Goal: Task Accomplishment & Management: Manage account settings

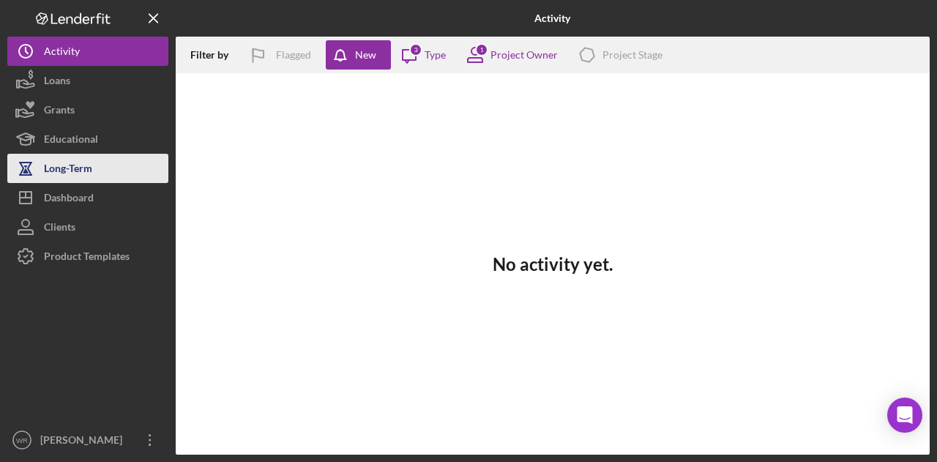
click at [146, 168] on button "Long-Term" at bounding box center [87, 168] width 161 height 29
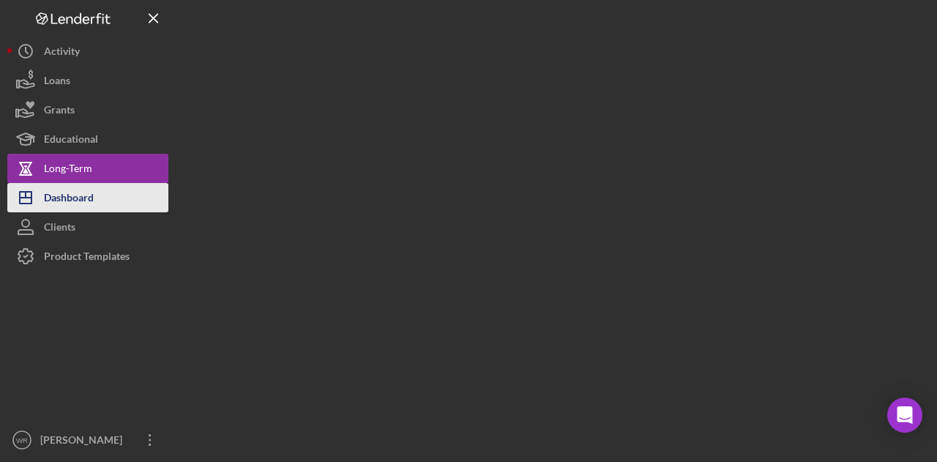
click at [133, 196] on button "Icon/Dashboard Dashboard" at bounding box center [87, 197] width 161 height 29
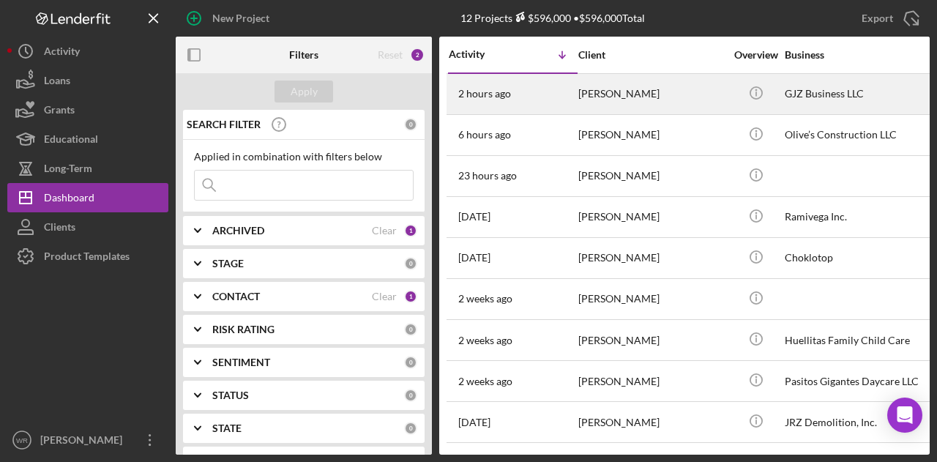
click at [625, 97] on div "[PERSON_NAME]" at bounding box center [652, 94] width 146 height 39
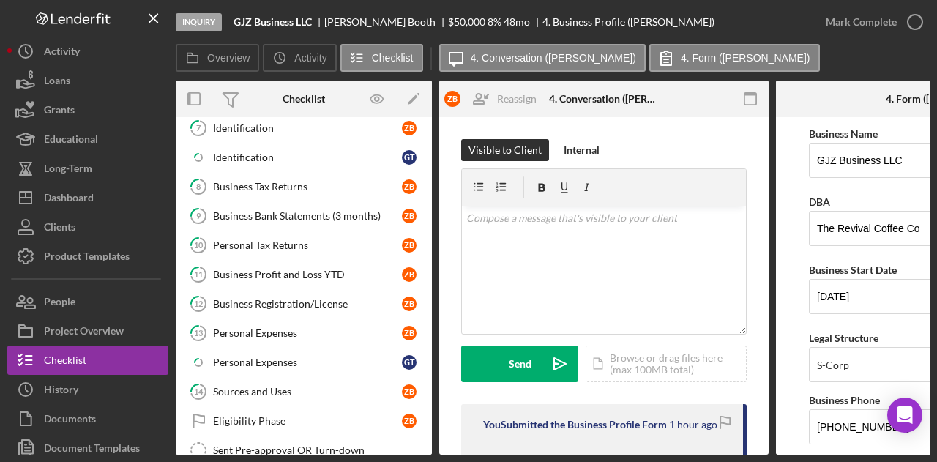
scroll to position [368, 0]
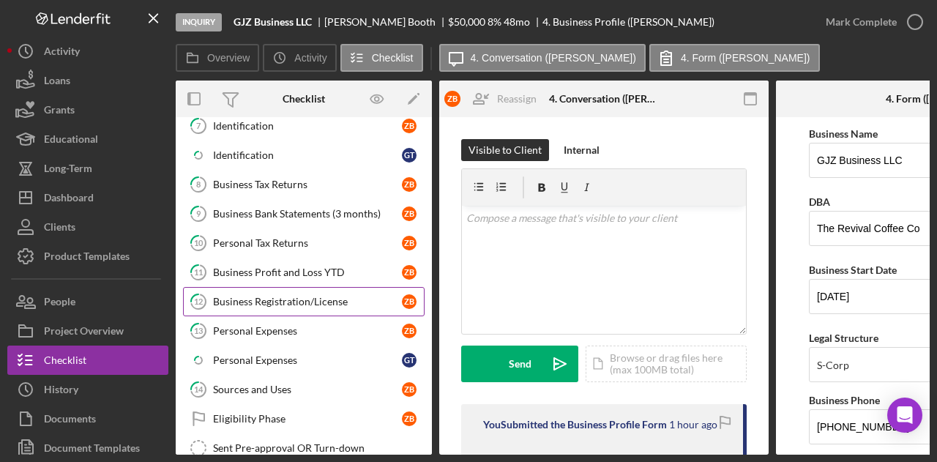
click at [277, 287] on link "12 Business Registration/License Z B" at bounding box center [304, 301] width 242 height 29
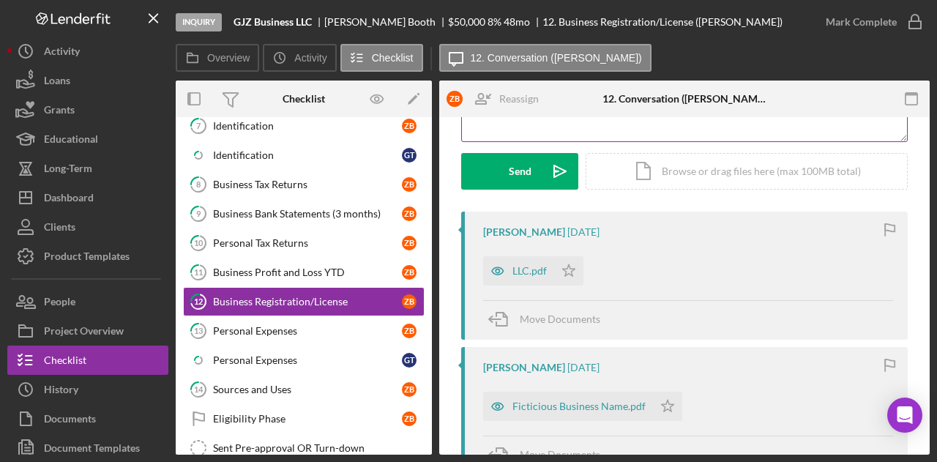
scroll to position [186, 0]
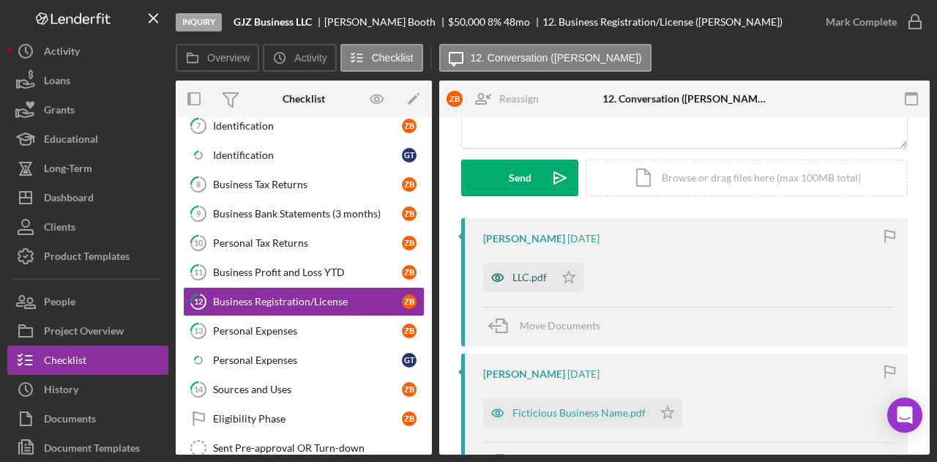
click at [542, 269] on div "LLC.pdf" at bounding box center [518, 277] width 71 height 29
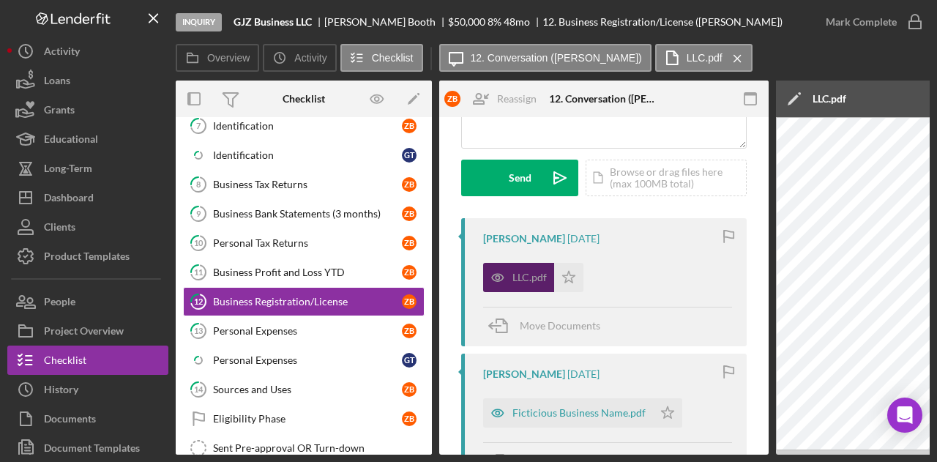
scroll to position [0, 286]
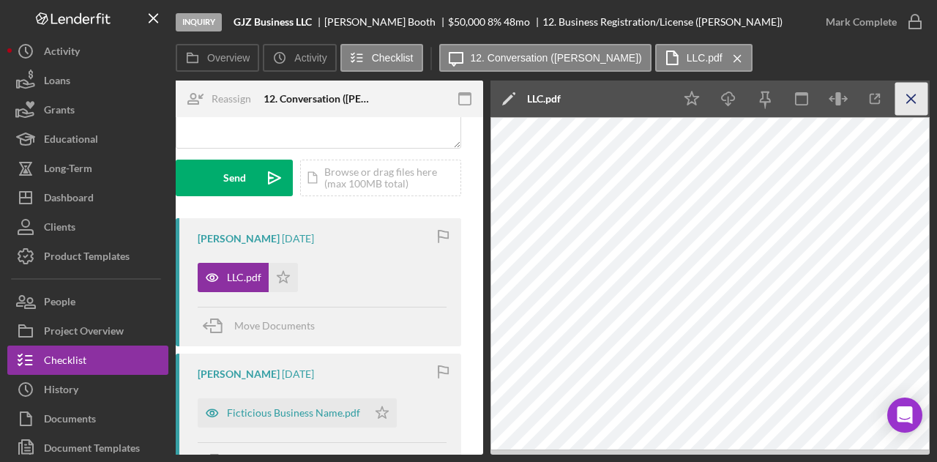
click at [918, 105] on icon "Icon/Menu Close" at bounding box center [912, 99] width 33 height 33
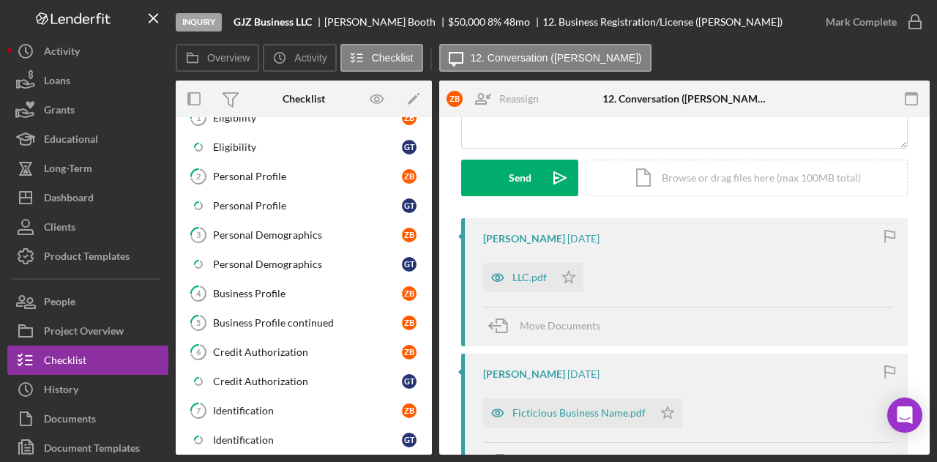
scroll to position [83, 0]
